Goal: Obtain resource: Download file/media

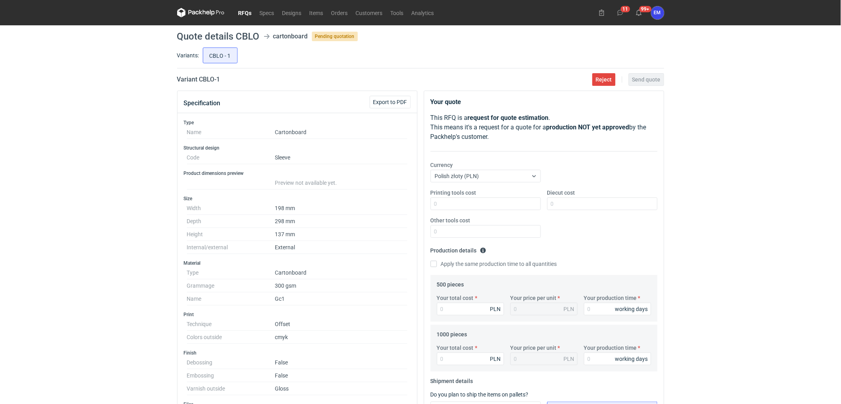
click at [240, 9] on link "RFQs" at bounding box center [244, 12] width 21 height 9
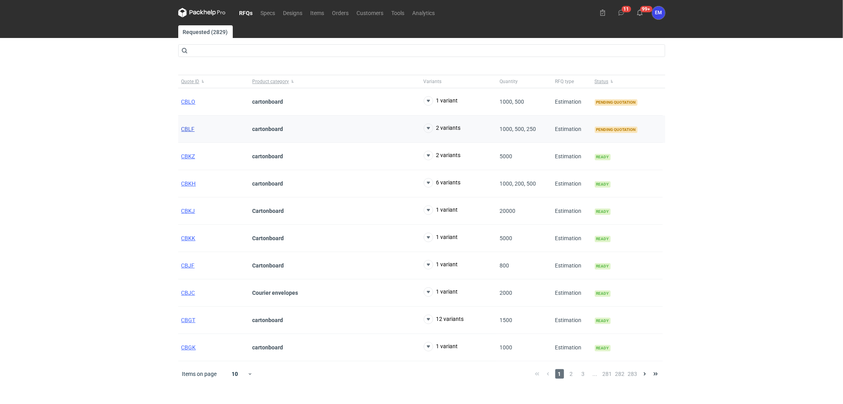
click at [192, 126] on span "CBLF" at bounding box center [187, 129] width 13 height 6
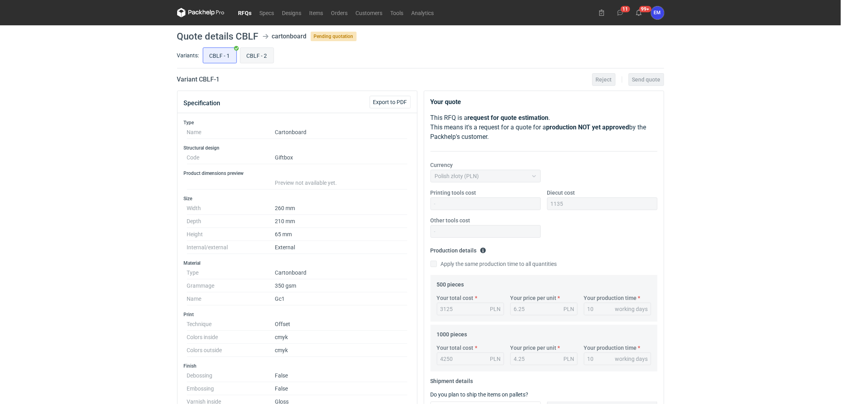
click at [258, 52] on input "CBLF - 2" at bounding box center [256, 55] width 33 height 15
radio input "true"
click at [388, 103] on span "Export to PDF" at bounding box center [390, 102] width 34 height 6
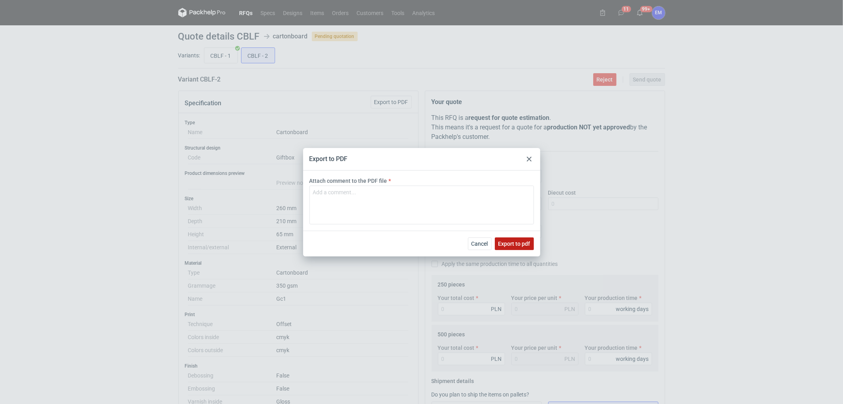
click at [512, 246] on button "Export to pdf" at bounding box center [514, 243] width 39 height 13
